Goal: Task Accomplishment & Management: Use online tool/utility

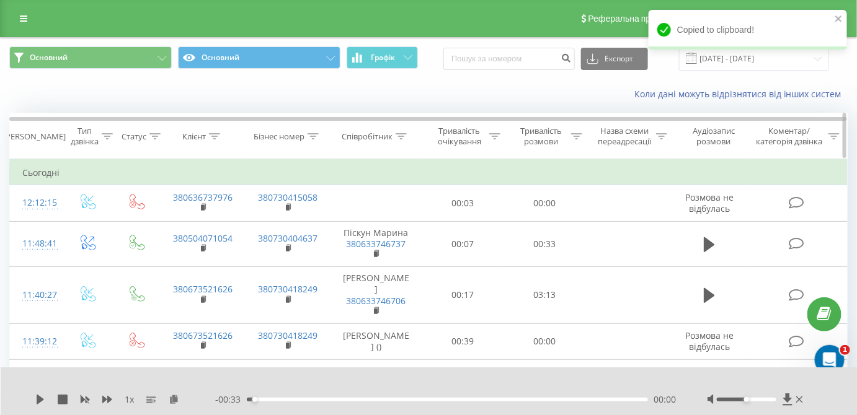
click at [402, 136] on icon at bounding box center [401, 136] width 11 height 6
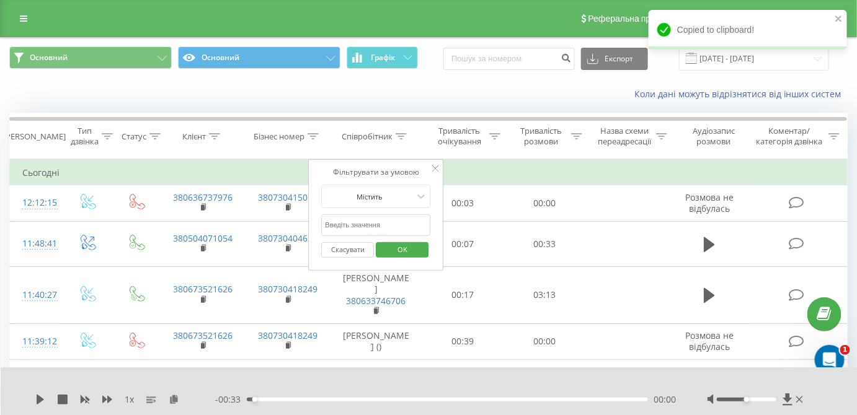
click at [397, 218] on input "text" at bounding box center [376, 226] width 109 height 22
type input "піс"
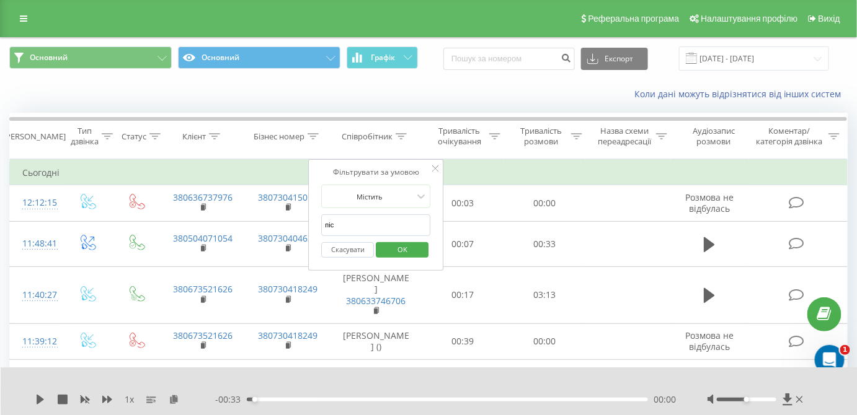
click at [405, 247] on span "OK" at bounding box center [402, 249] width 35 height 19
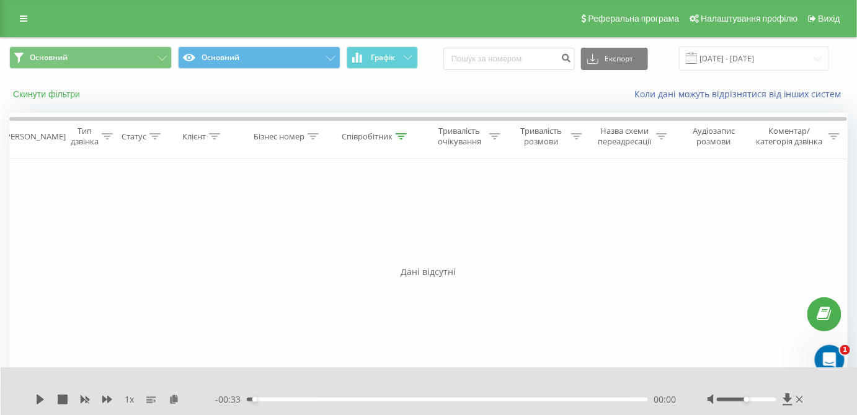
click at [68, 96] on button "Скинути фільтри" at bounding box center [47, 94] width 77 height 11
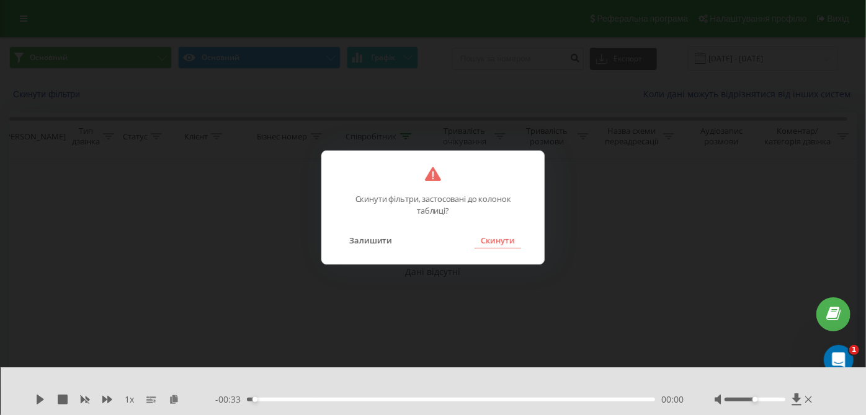
click at [497, 244] on button "Скинути" at bounding box center [497, 241] width 47 height 16
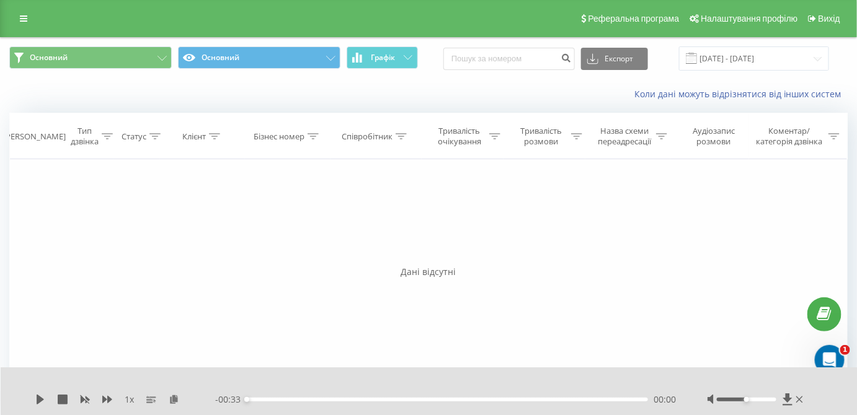
click at [374, 69] on span "Основний Основний Графік" at bounding box center [214, 59] width 410 height 24
click at [738, 61] on input "[DATE] - [DATE]" at bounding box center [754, 59] width 150 height 24
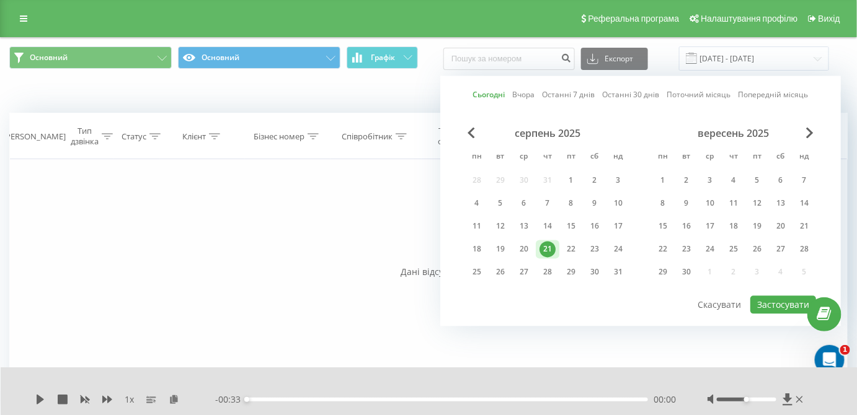
click at [486, 96] on link "Сьогодні" at bounding box center [489, 95] width 32 height 12
click at [781, 301] on button "Застосувати" at bounding box center [783, 305] width 66 height 18
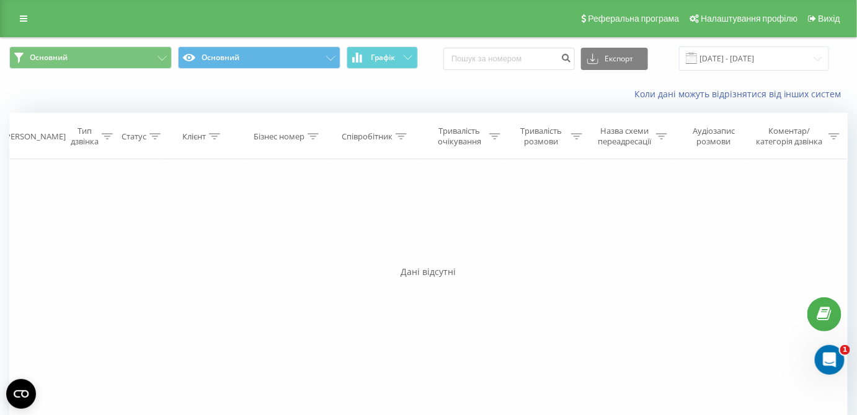
scroll to position [33, 0]
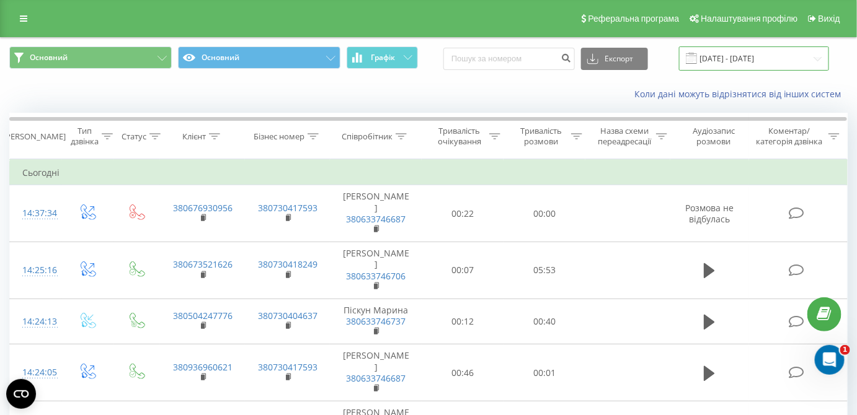
click at [777, 54] on input "[DATE] - [DATE]" at bounding box center [754, 59] width 150 height 24
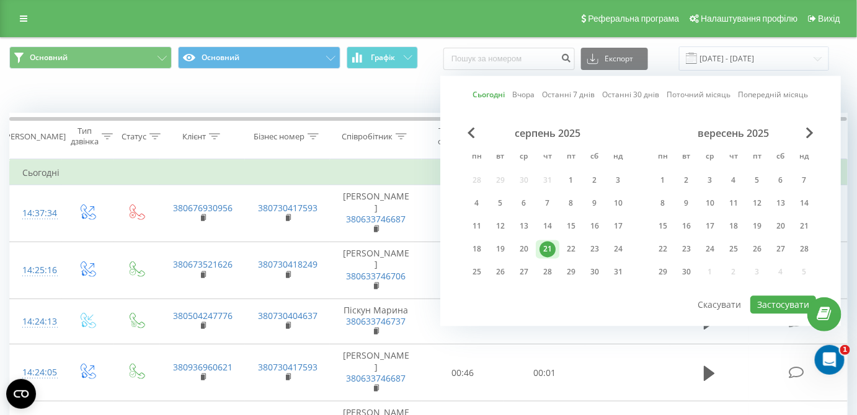
click at [533, 92] on link "Вчора" at bounding box center [524, 95] width 22 height 12
click at [782, 304] on button "Застосувати" at bounding box center [783, 305] width 66 height 18
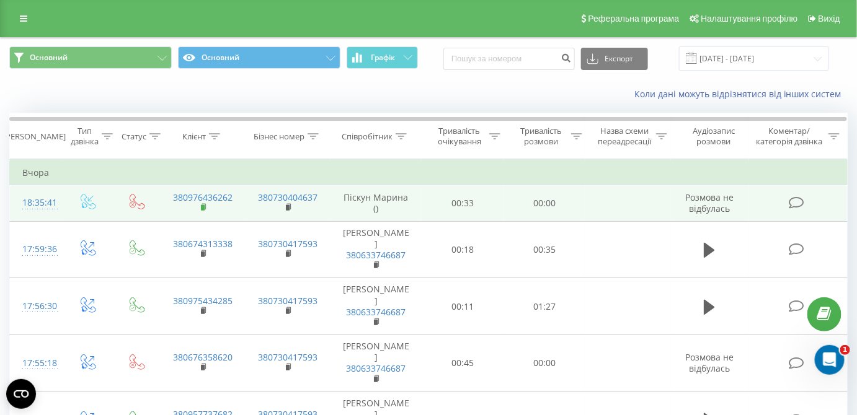
click at [205, 207] on icon at bounding box center [204, 207] width 7 height 9
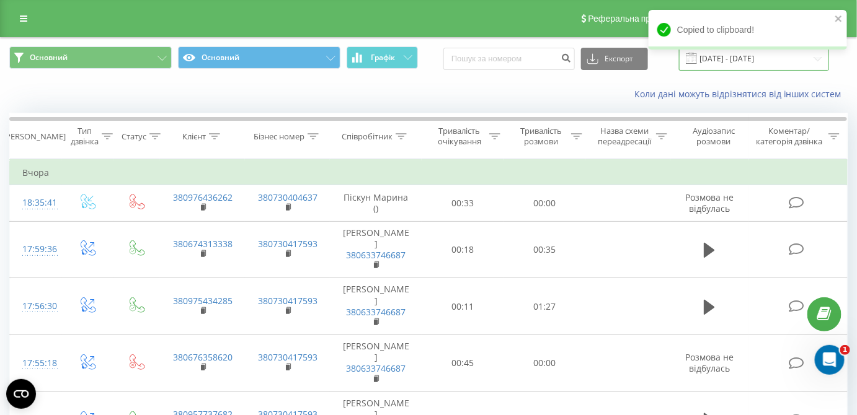
click at [722, 61] on input "20.08.2025 - 20.08.2025" at bounding box center [754, 59] width 150 height 24
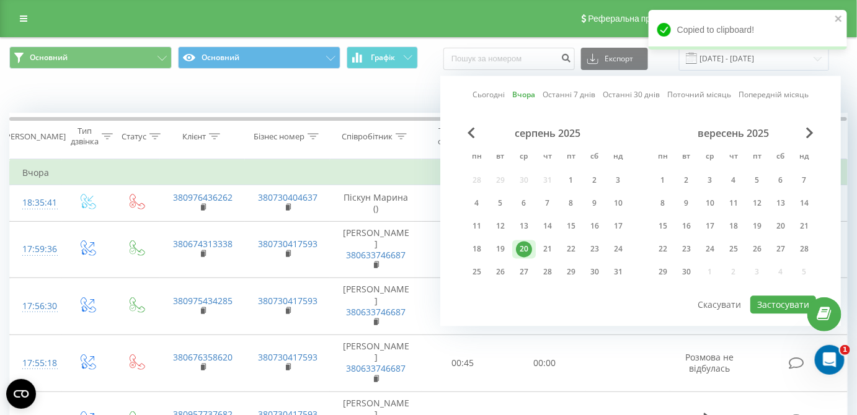
click at [482, 99] on link "Сьогодні" at bounding box center [488, 95] width 32 height 12
click at [790, 300] on button "Застосувати" at bounding box center [783, 305] width 66 height 18
type input "[DATE] - [DATE]"
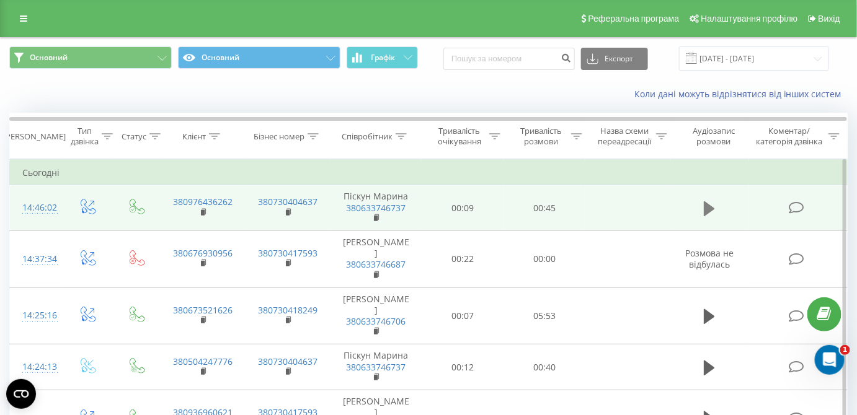
click at [712, 205] on icon at bounding box center [709, 208] width 11 height 15
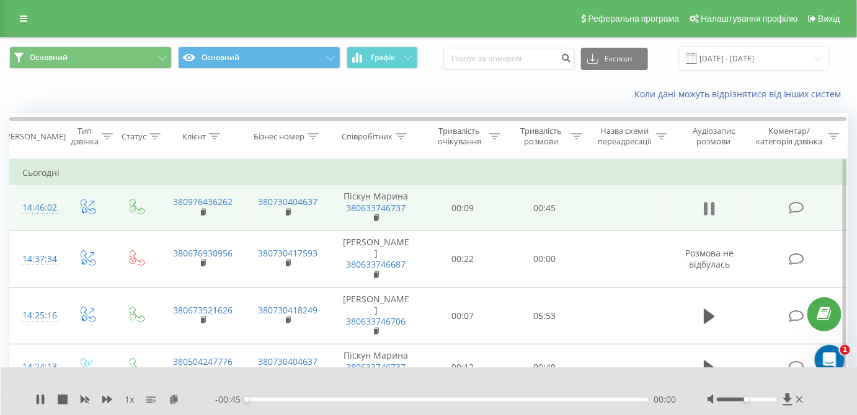
click at [714, 205] on icon at bounding box center [713, 209] width 4 height 14
click at [172, 402] on icon at bounding box center [174, 399] width 11 height 9
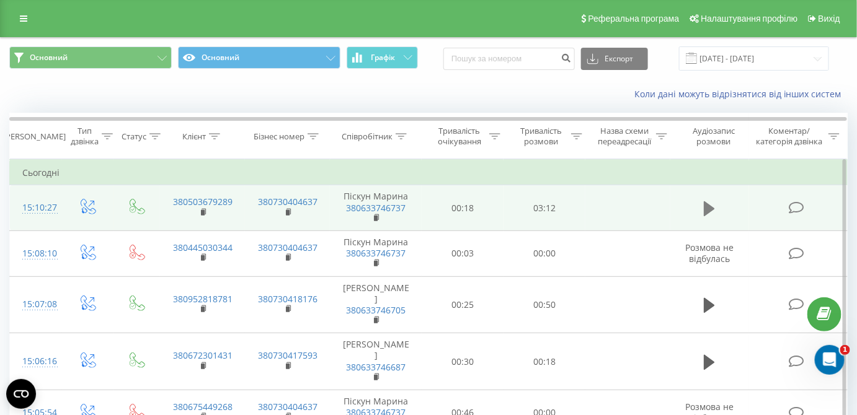
click at [702, 207] on button at bounding box center [709, 209] width 19 height 19
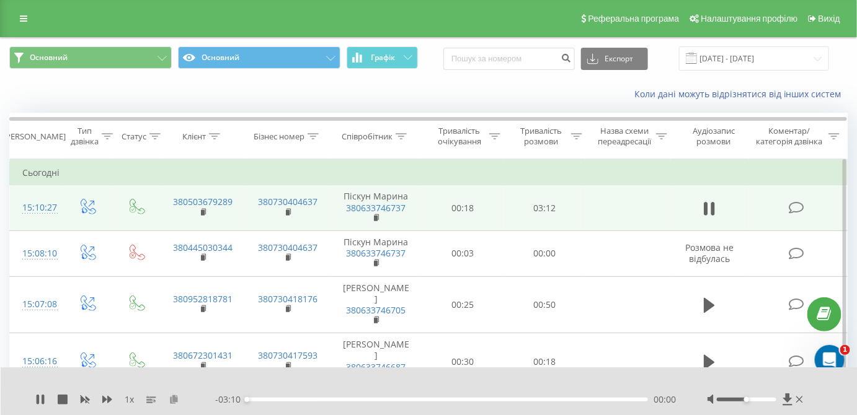
click at [176, 404] on icon at bounding box center [174, 399] width 11 height 9
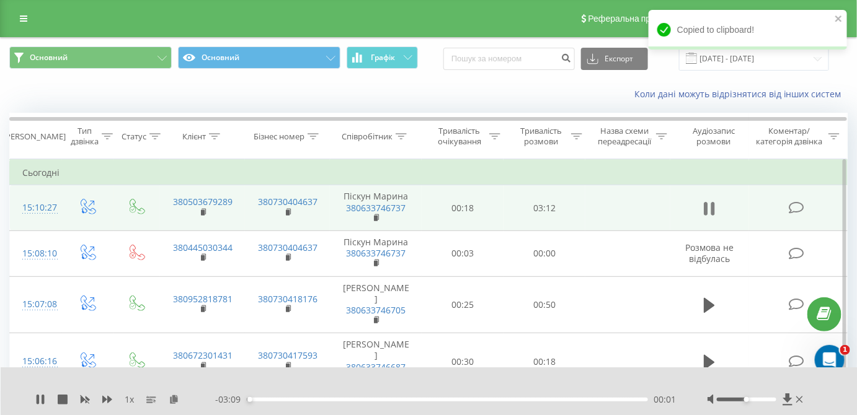
click at [712, 211] on icon at bounding box center [713, 209] width 4 height 14
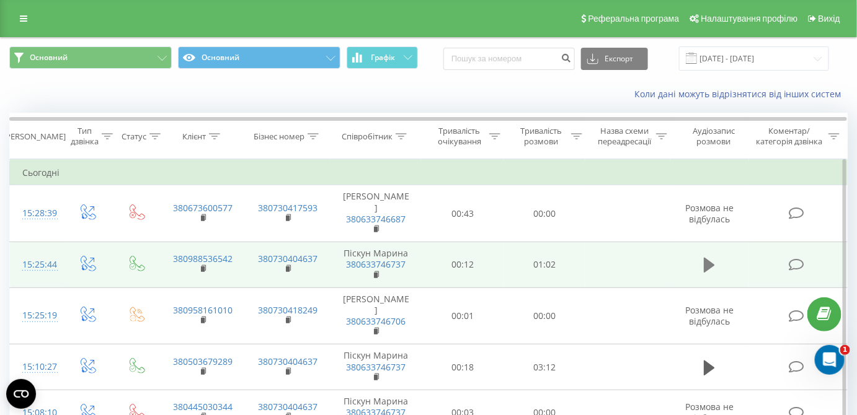
click at [707, 258] on icon at bounding box center [709, 265] width 11 height 15
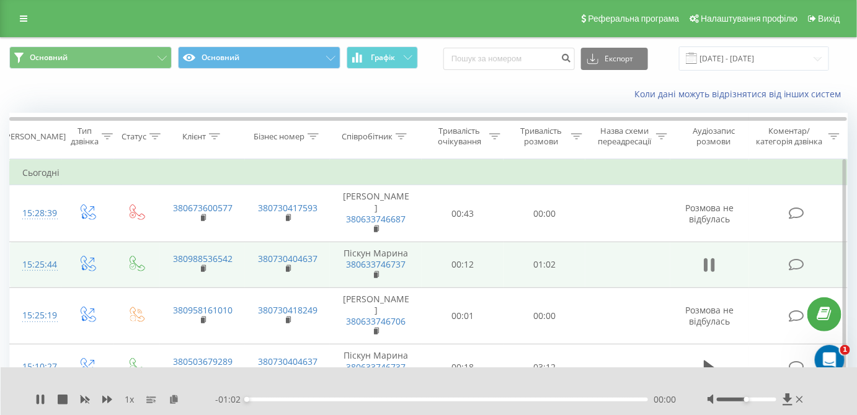
click at [712, 259] on icon at bounding box center [713, 266] width 4 height 14
click at [174, 400] on icon at bounding box center [174, 399] width 11 height 9
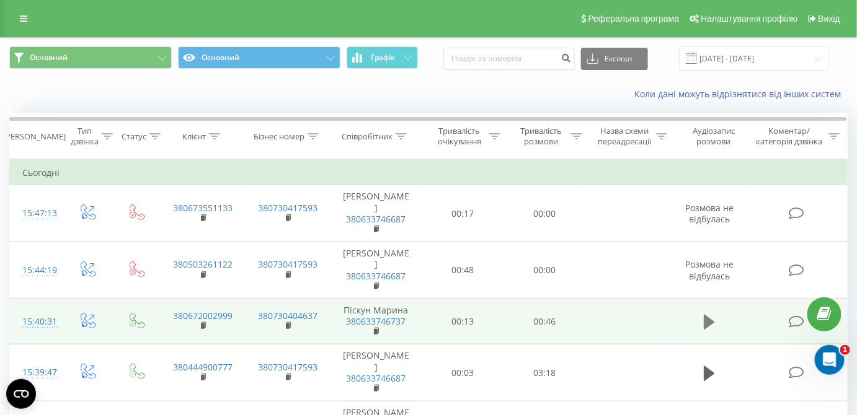
click at [704, 315] on icon at bounding box center [709, 322] width 11 height 15
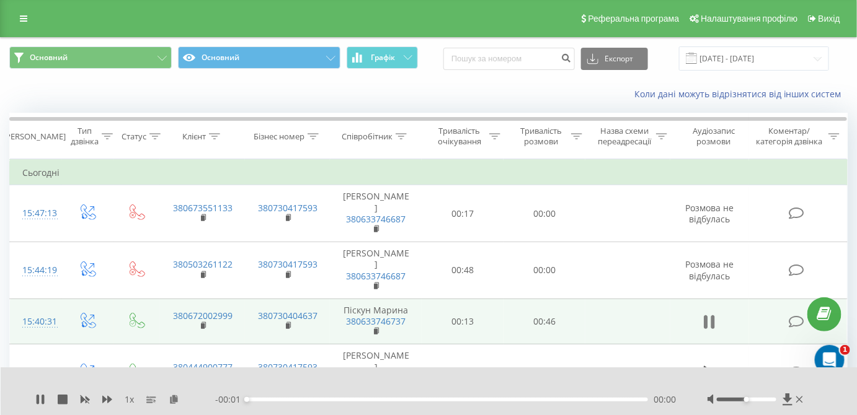
click at [708, 314] on icon at bounding box center [709, 322] width 11 height 17
click at [175, 399] on icon at bounding box center [174, 399] width 11 height 9
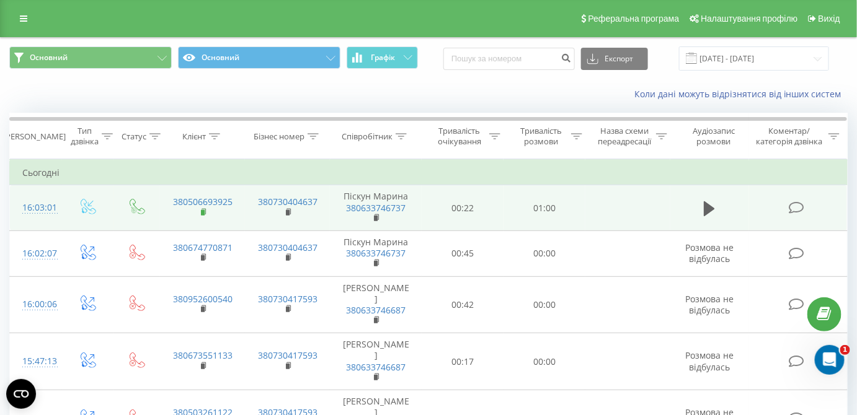
click at [202, 210] on rect at bounding box center [203, 213] width 4 height 6
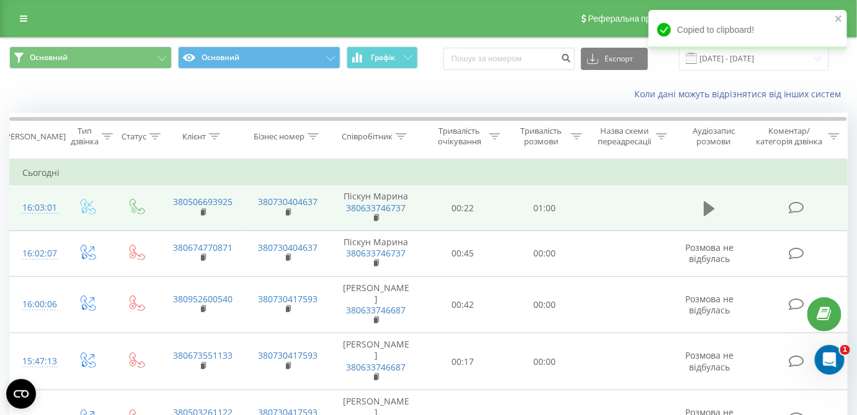
click at [713, 208] on icon at bounding box center [709, 208] width 11 height 15
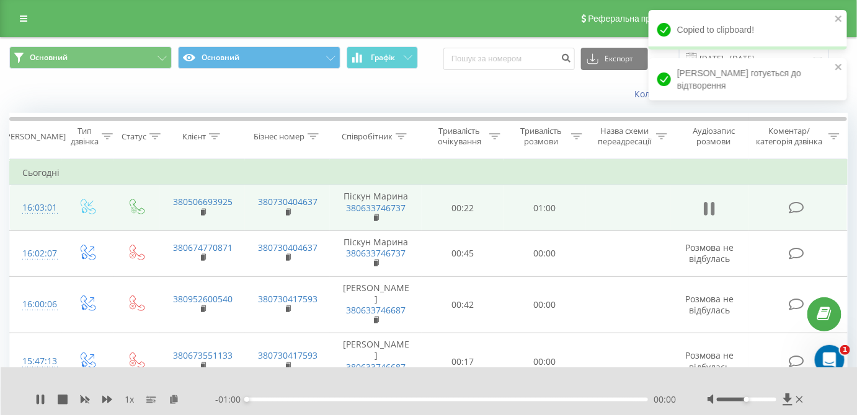
click at [719, 206] on button at bounding box center [709, 209] width 19 height 19
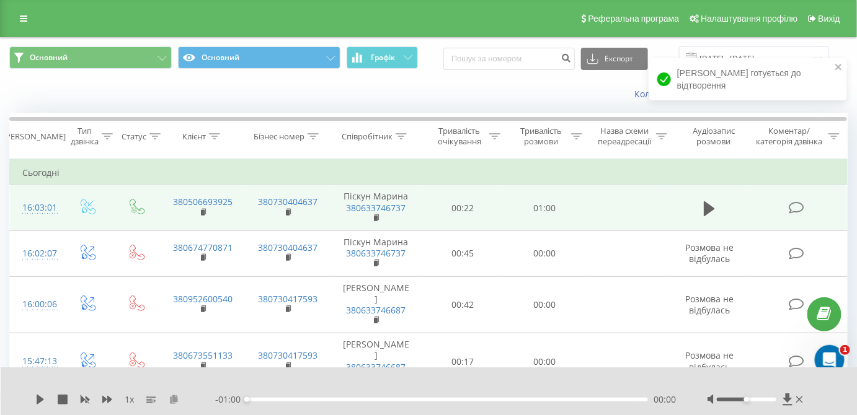
click at [177, 399] on icon at bounding box center [174, 399] width 11 height 9
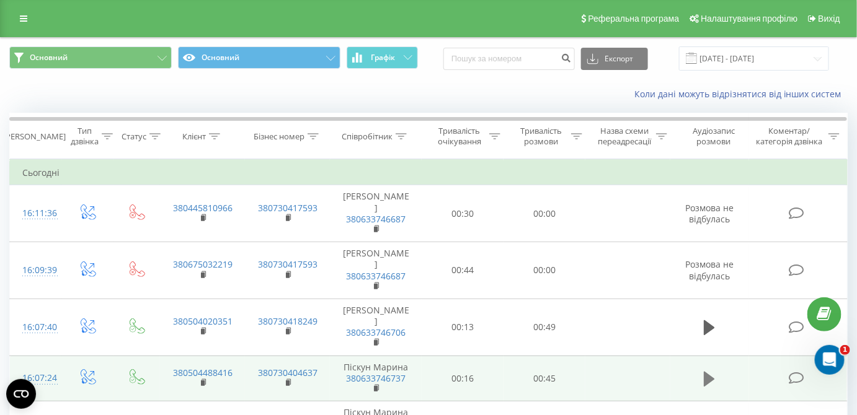
click at [707, 372] on icon at bounding box center [709, 379] width 11 height 15
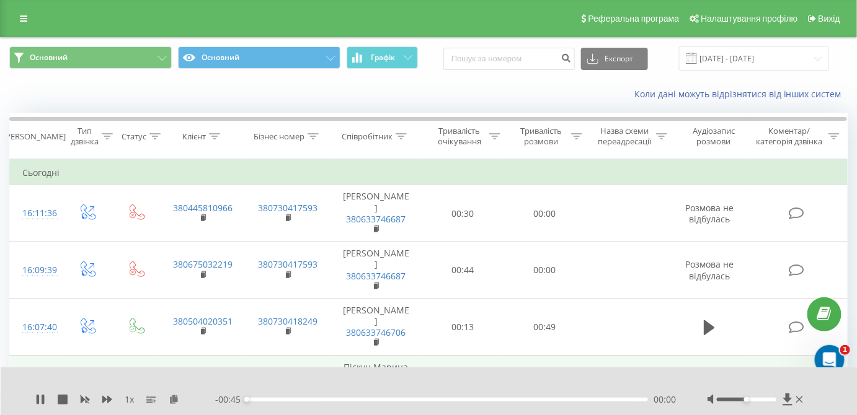
click at [712, 373] on icon at bounding box center [713, 380] width 4 height 14
click at [174, 402] on icon at bounding box center [174, 399] width 11 height 9
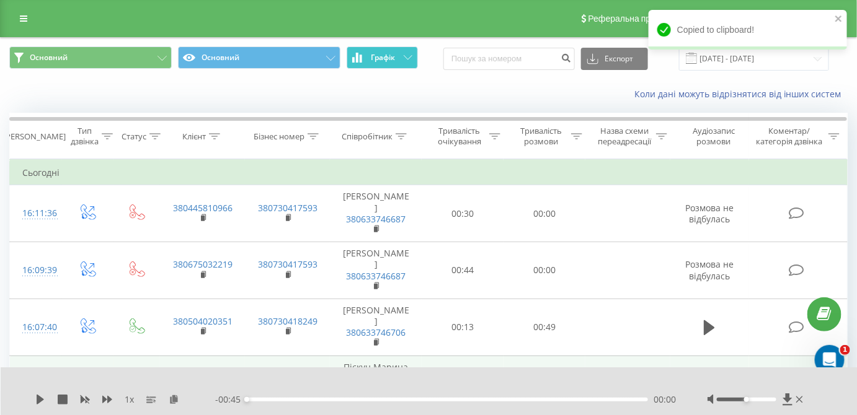
click at [393, 49] on button "Графік" at bounding box center [382, 58] width 71 height 22
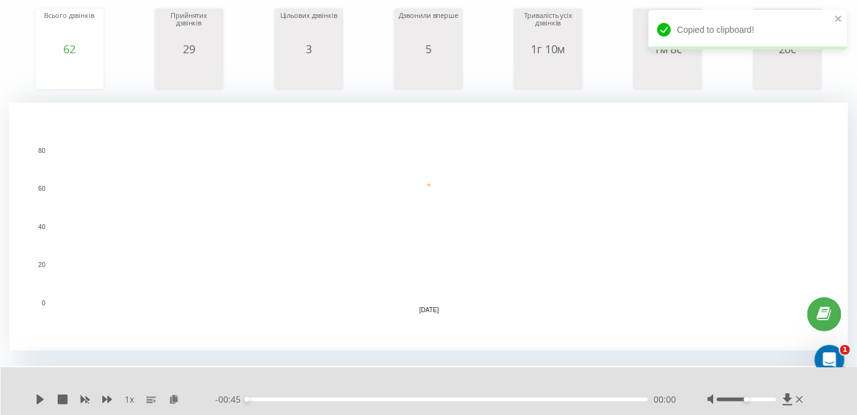
scroll to position [338, 0]
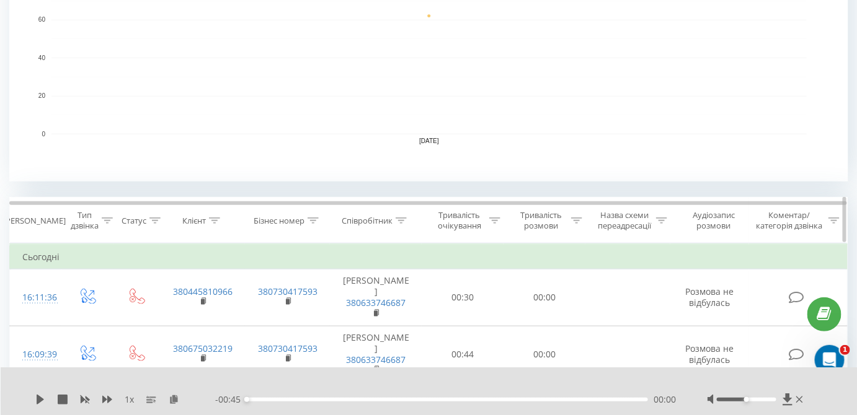
click at [402, 218] on icon at bounding box center [401, 221] width 11 height 6
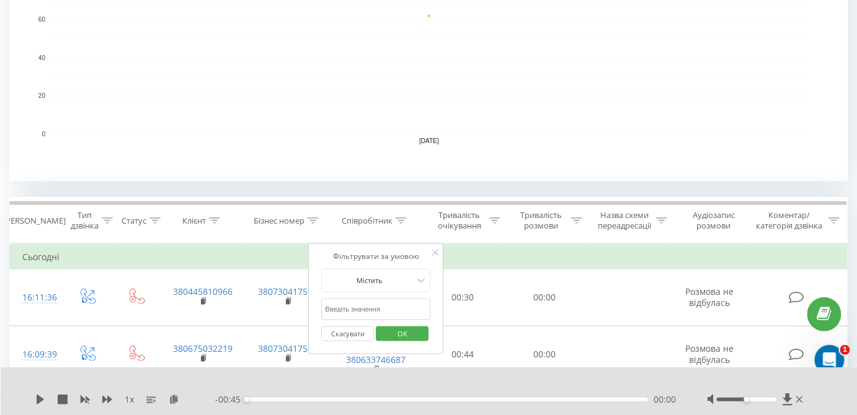
click at [365, 311] on input "text" at bounding box center [376, 310] width 109 height 22
type input "піс"
click at [394, 332] on span "OK" at bounding box center [402, 333] width 35 height 19
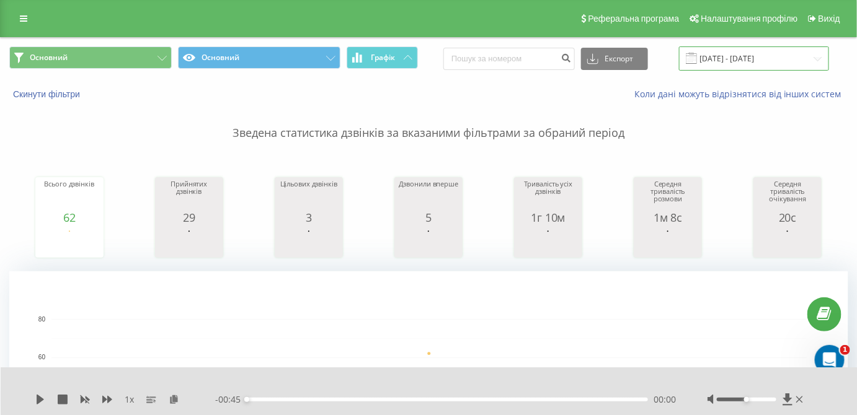
click at [741, 66] on input "[DATE] - [DATE]" at bounding box center [754, 59] width 150 height 24
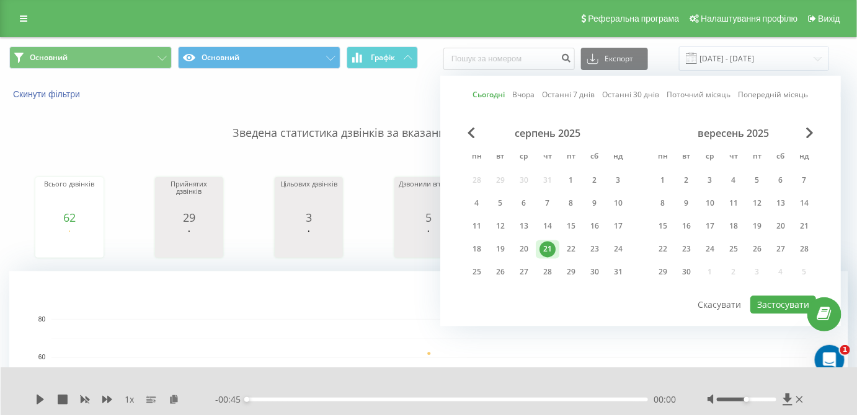
click at [492, 97] on link "Сьогодні" at bounding box center [489, 95] width 32 height 12
click at [782, 303] on button "Застосувати" at bounding box center [783, 305] width 66 height 18
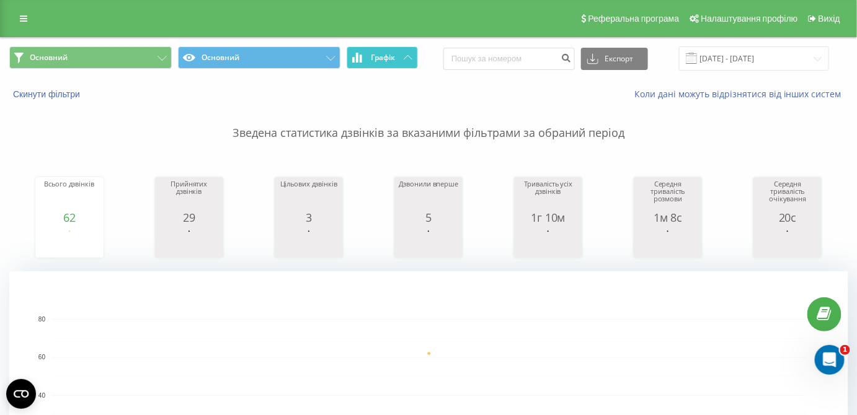
click at [378, 64] on button "Графік" at bounding box center [382, 58] width 71 height 22
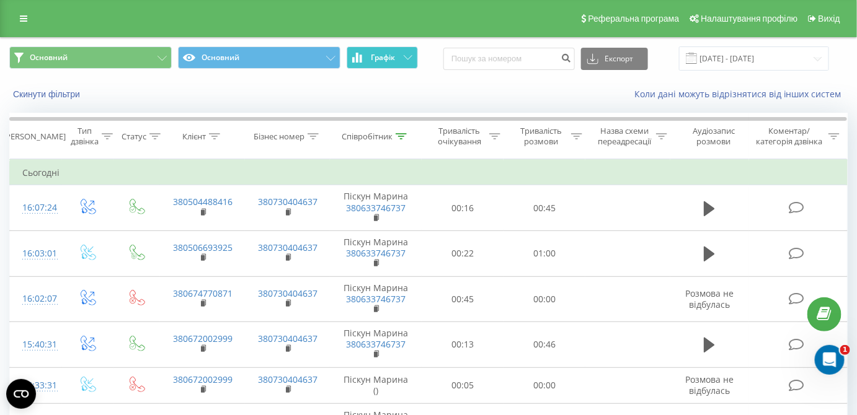
click at [388, 58] on span "Графік" at bounding box center [383, 57] width 24 height 9
